Goal: Check status: Check status

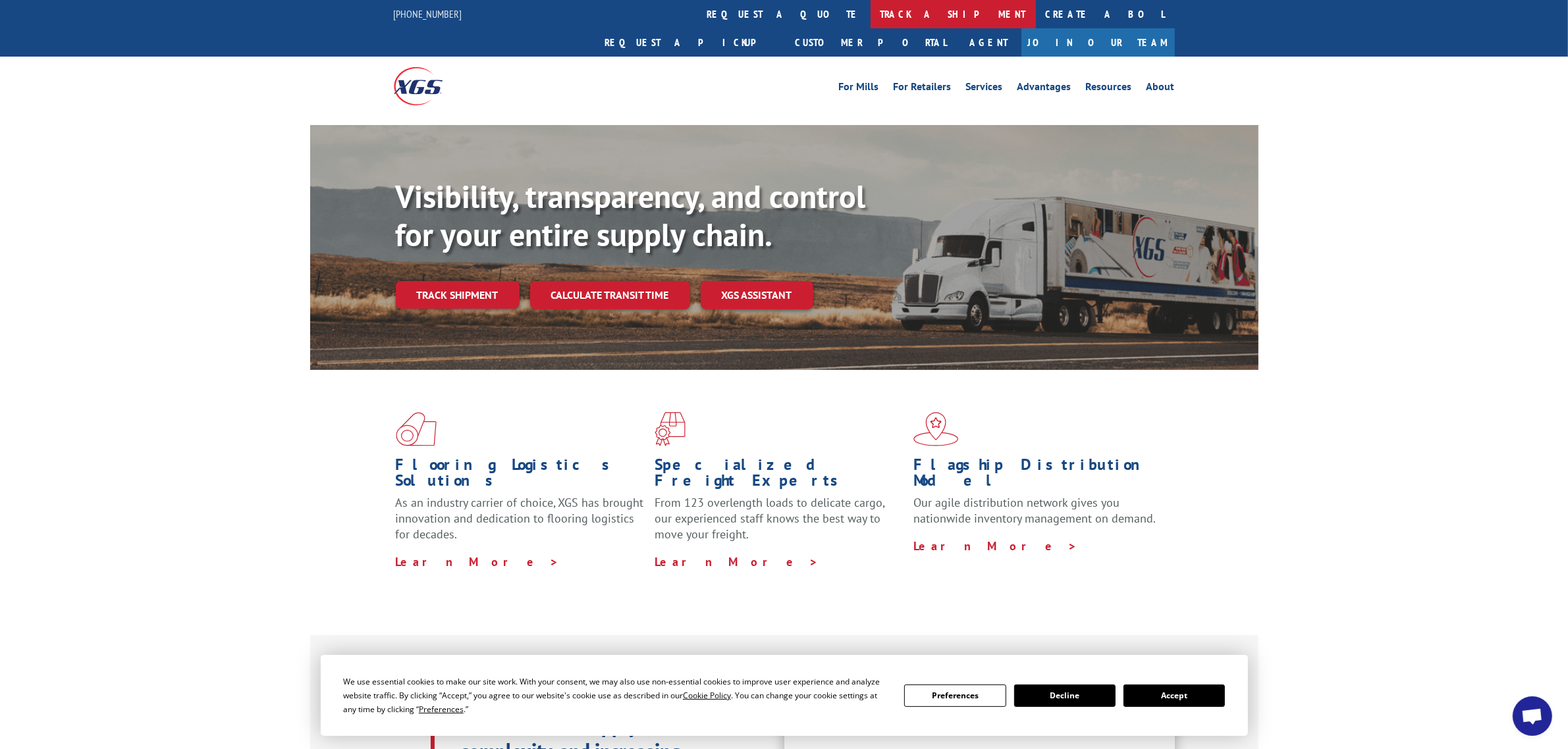
click at [871, 10] on link "track a shipment" at bounding box center [953, 14] width 165 height 28
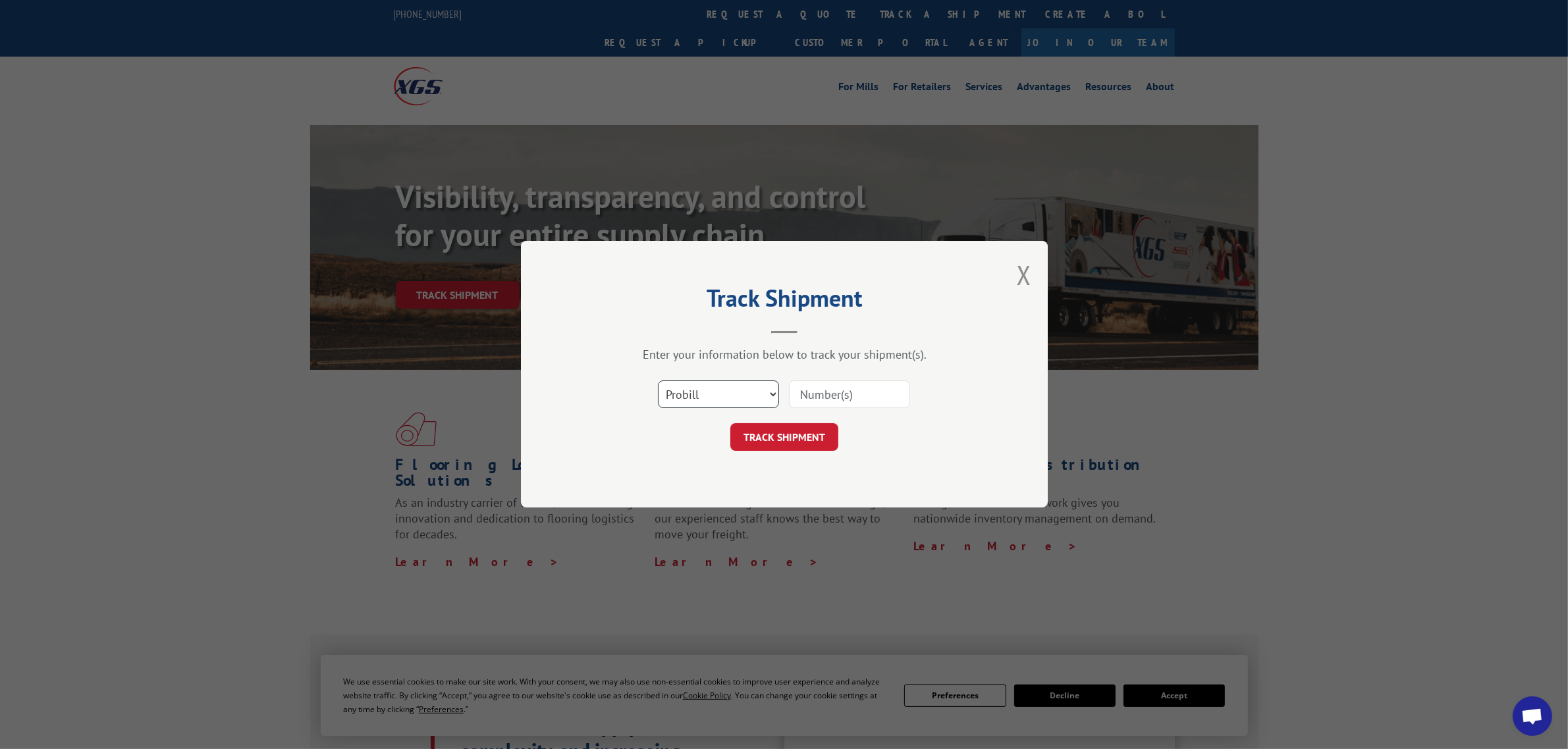
click at [737, 392] on select "Select category... Probill BOL PO" at bounding box center [719, 395] width 121 height 27
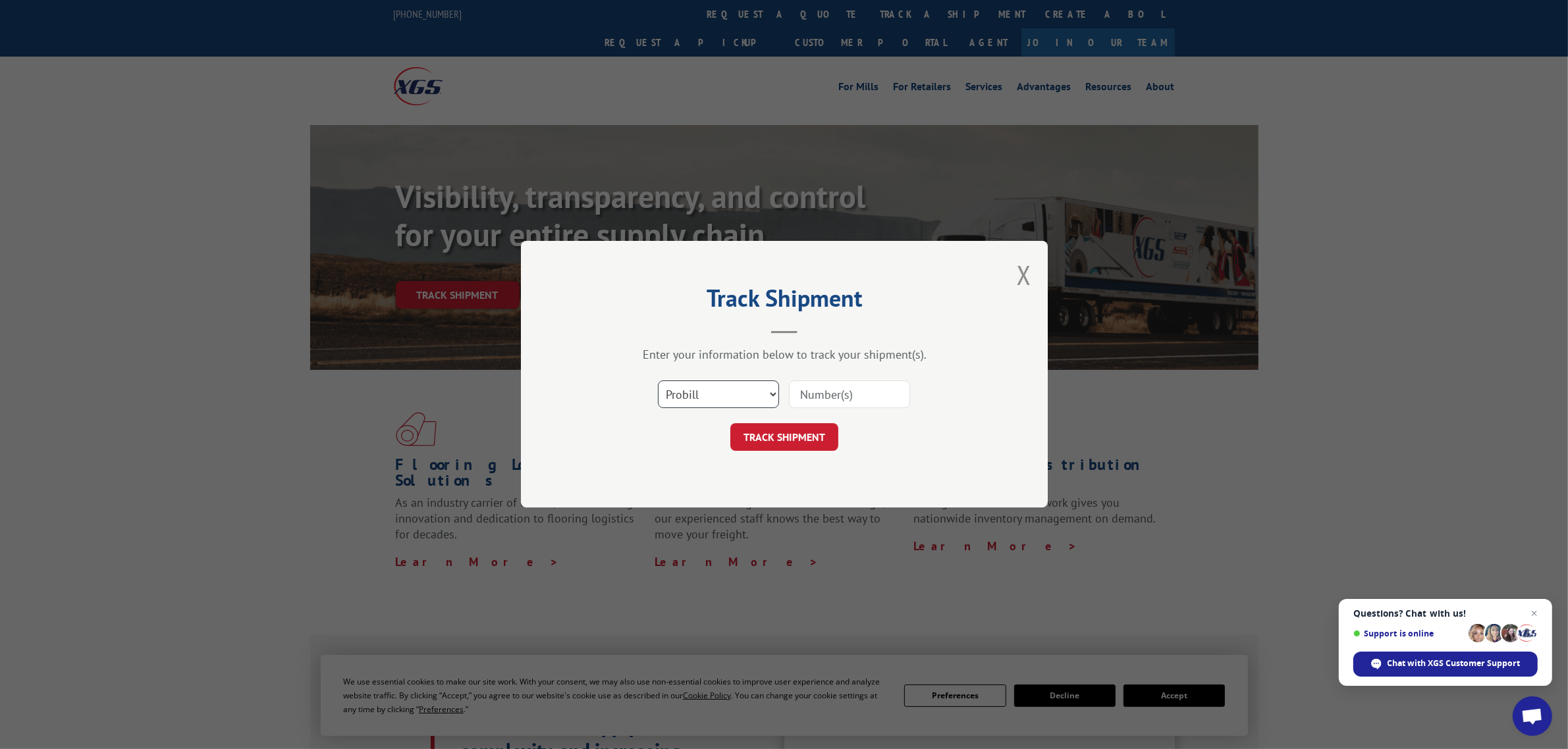
select select "bol"
click at [658, 381] on select "Select category... Probill BOL PO" at bounding box center [719, 395] width 121 height 27
click at [814, 395] on input at bounding box center [850, 395] width 121 height 27
paste input "455508"
type input "455508"
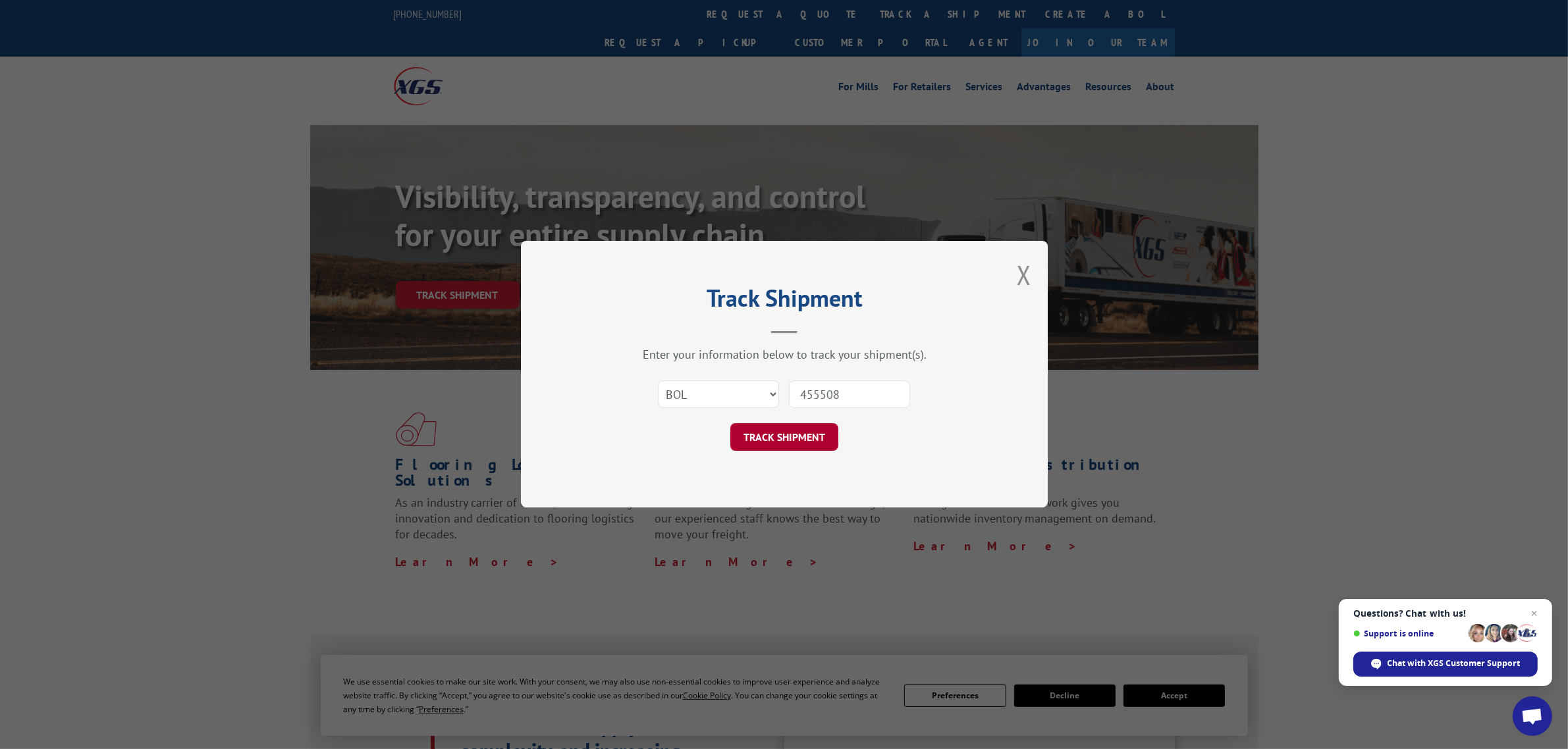
click at [788, 434] on button "TRACK SHIPMENT" at bounding box center [784, 438] width 108 height 27
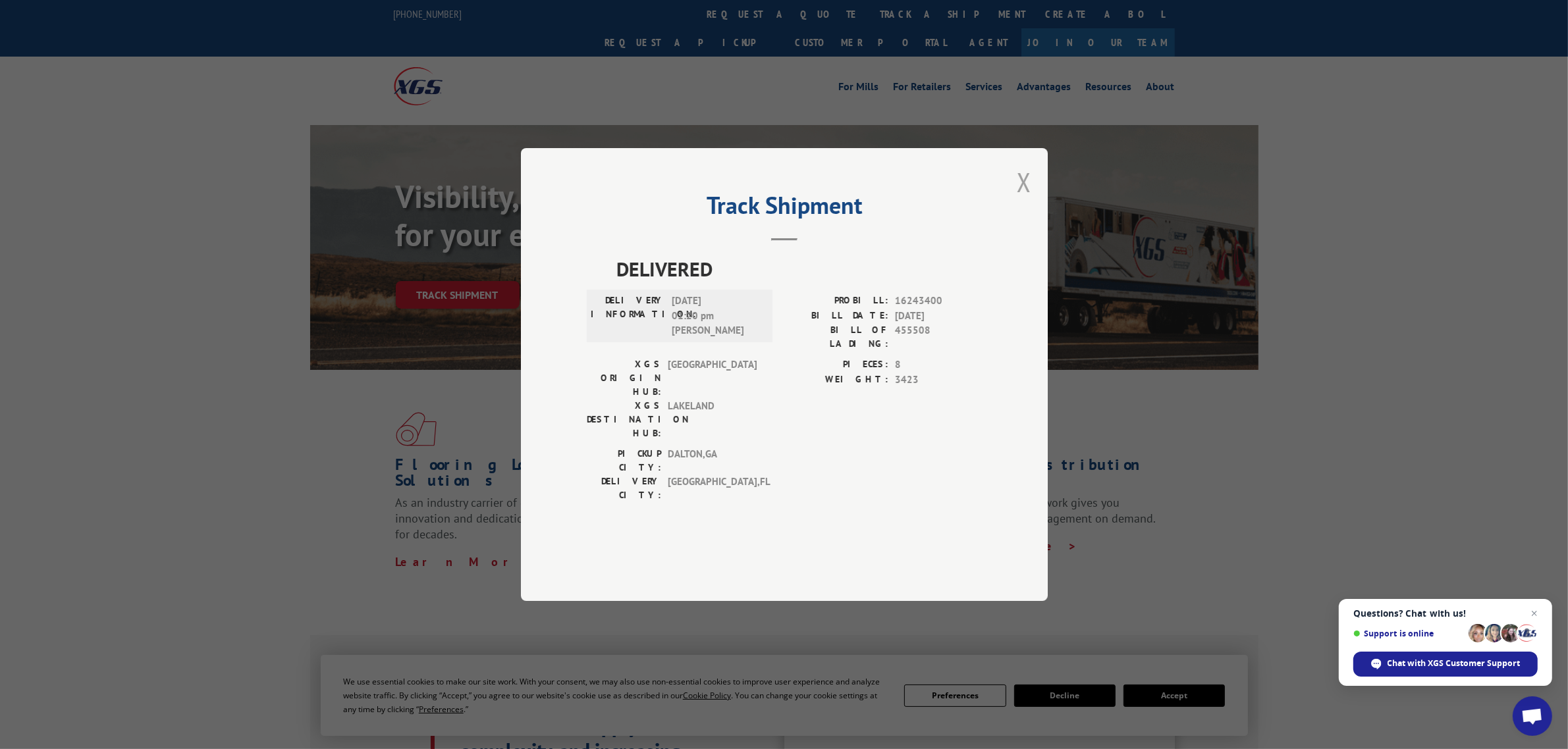
click at [1025, 199] on button "Close modal" at bounding box center [1024, 182] width 15 height 35
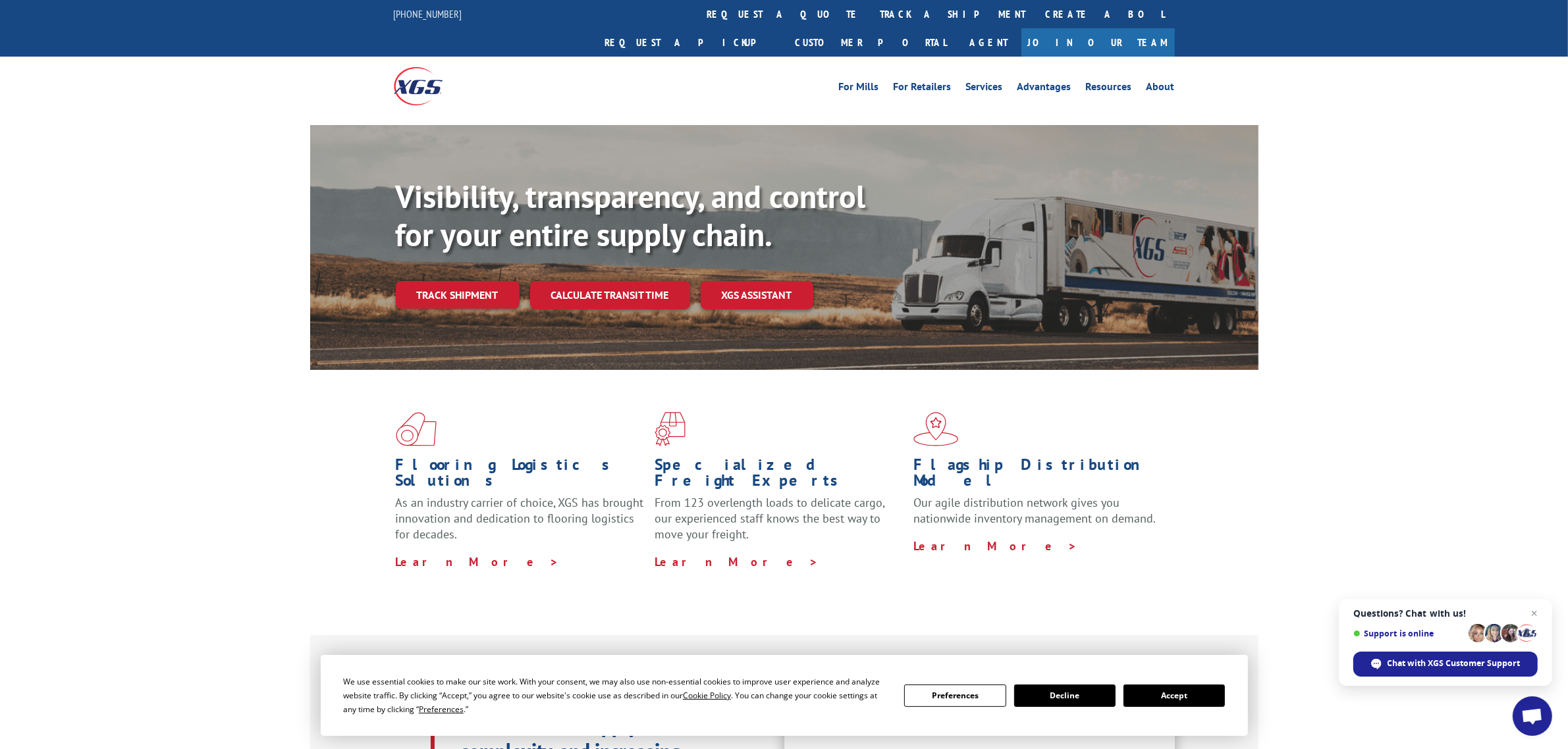
click at [1072, 694] on button "Decline" at bounding box center [1065, 695] width 102 height 22
